Goal: Task Accomplishment & Management: Use online tool/utility

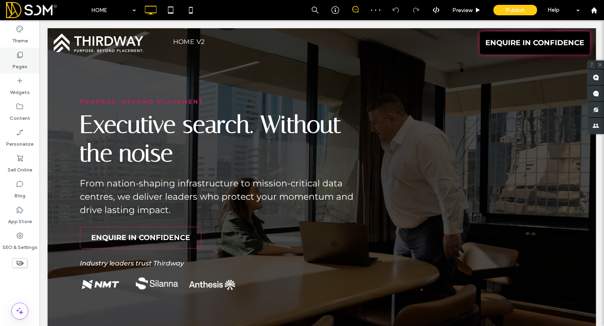
click at [20, 55] on icon at bounding box center [20, 55] width 8 height 8
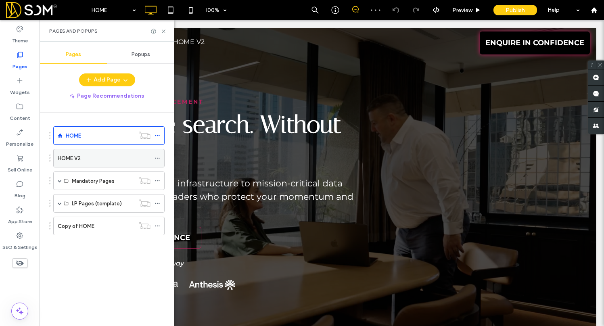
click at [80, 154] on label "HOME V2" at bounding box center [69, 158] width 23 height 14
click at [163, 31] on div at bounding box center [302, 163] width 604 height 326
click at [163, 31] on use at bounding box center [163, 30] width 3 height 3
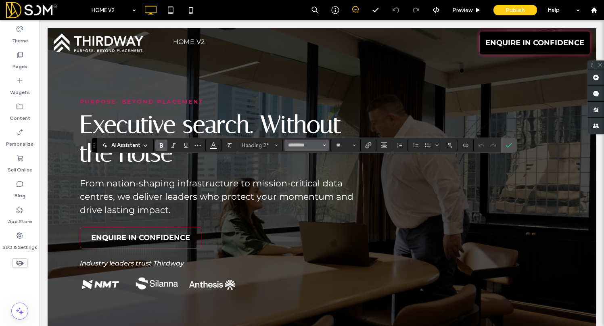
click at [303, 141] on button "********" at bounding box center [306, 145] width 44 height 11
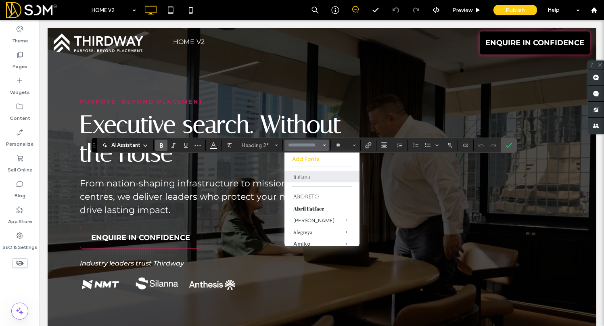
click at [301, 146] on input "Font & Font weight-input" at bounding box center [304, 145] width 34 height 6
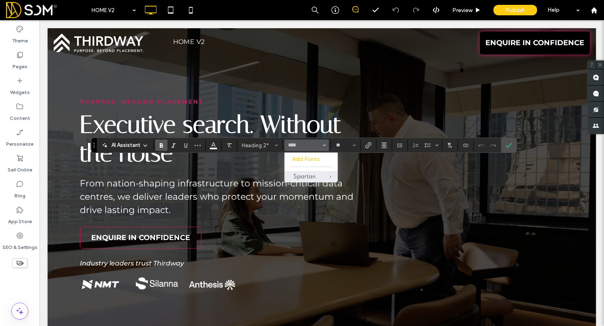
click at [308, 174] on div "Spartan" at bounding box center [311, 177] width 36 height 6
type input "*******"
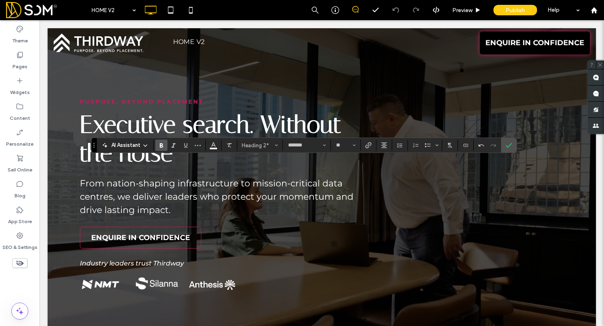
click at [163, 145] on icon "Bold" at bounding box center [161, 145] width 6 height 6
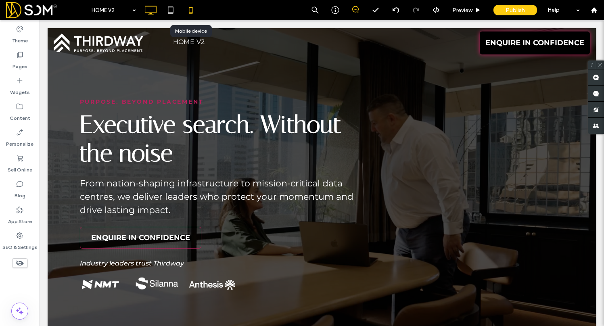
click at [193, 16] on icon at bounding box center [191, 10] width 16 height 16
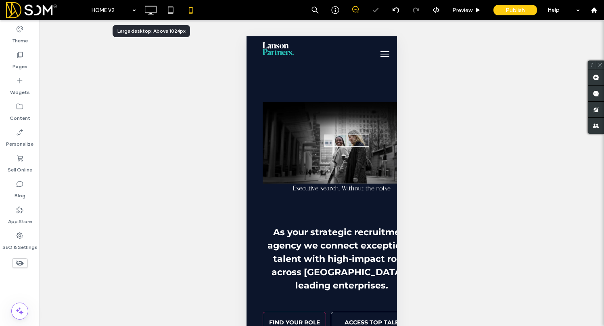
click at [152, 11] on icon at bounding box center [150, 10] width 16 height 16
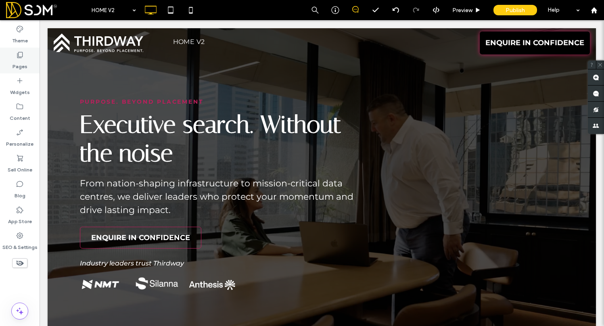
click at [21, 62] on label "Pages" at bounding box center [20, 64] width 15 height 11
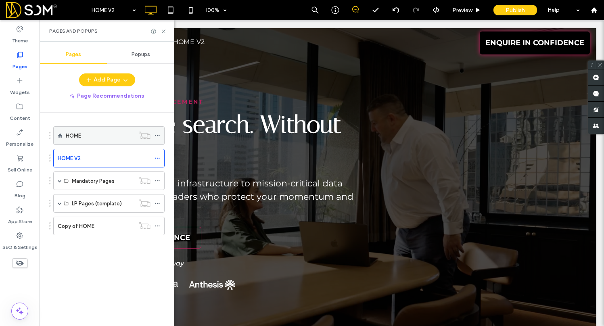
click at [102, 126] on div "HOME" at bounding box center [108, 135] width 111 height 19
click at [119, 132] on div "HOME" at bounding box center [100, 136] width 69 height 8
click at [164, 31] on use at bounding box center [163, 30] width 3 height 3
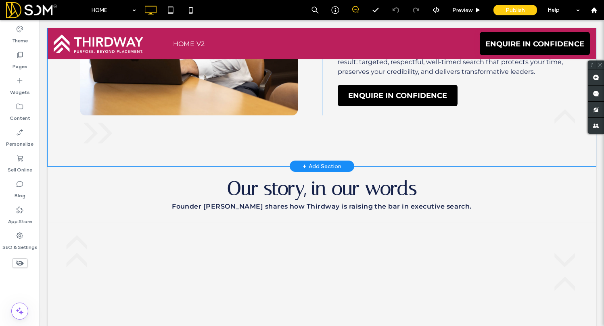
scroll to position [1131, 0]
